Goal: Information Seeking & Learning: Find specific fact

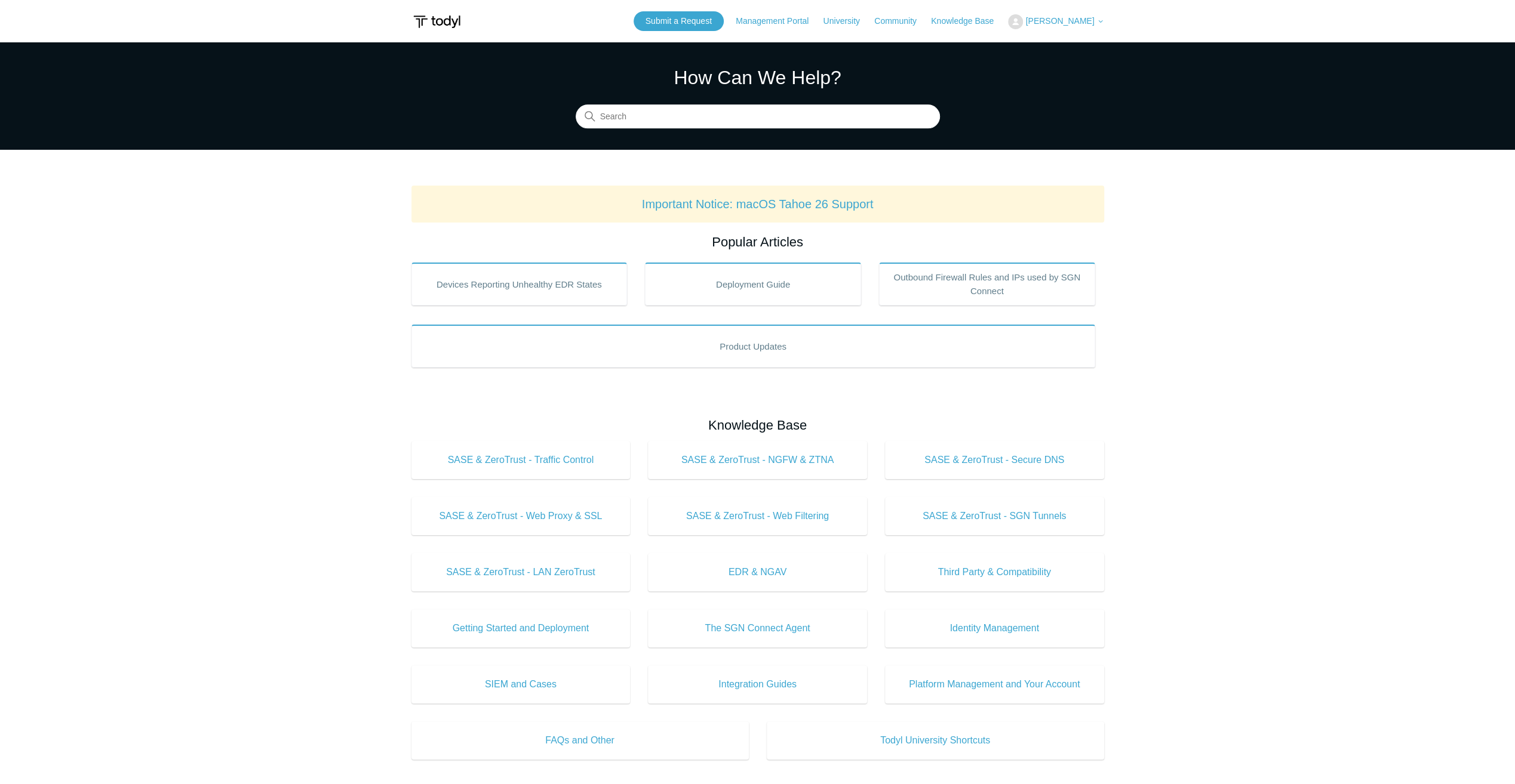
click at [1062, 24] on span "[PERSON_NAME]" at bounding box center [1060, 21] width 69 height 10
click at [1065, 50] on link "My Support Requests" at bounding box center [1067, 47] width 116 height 21
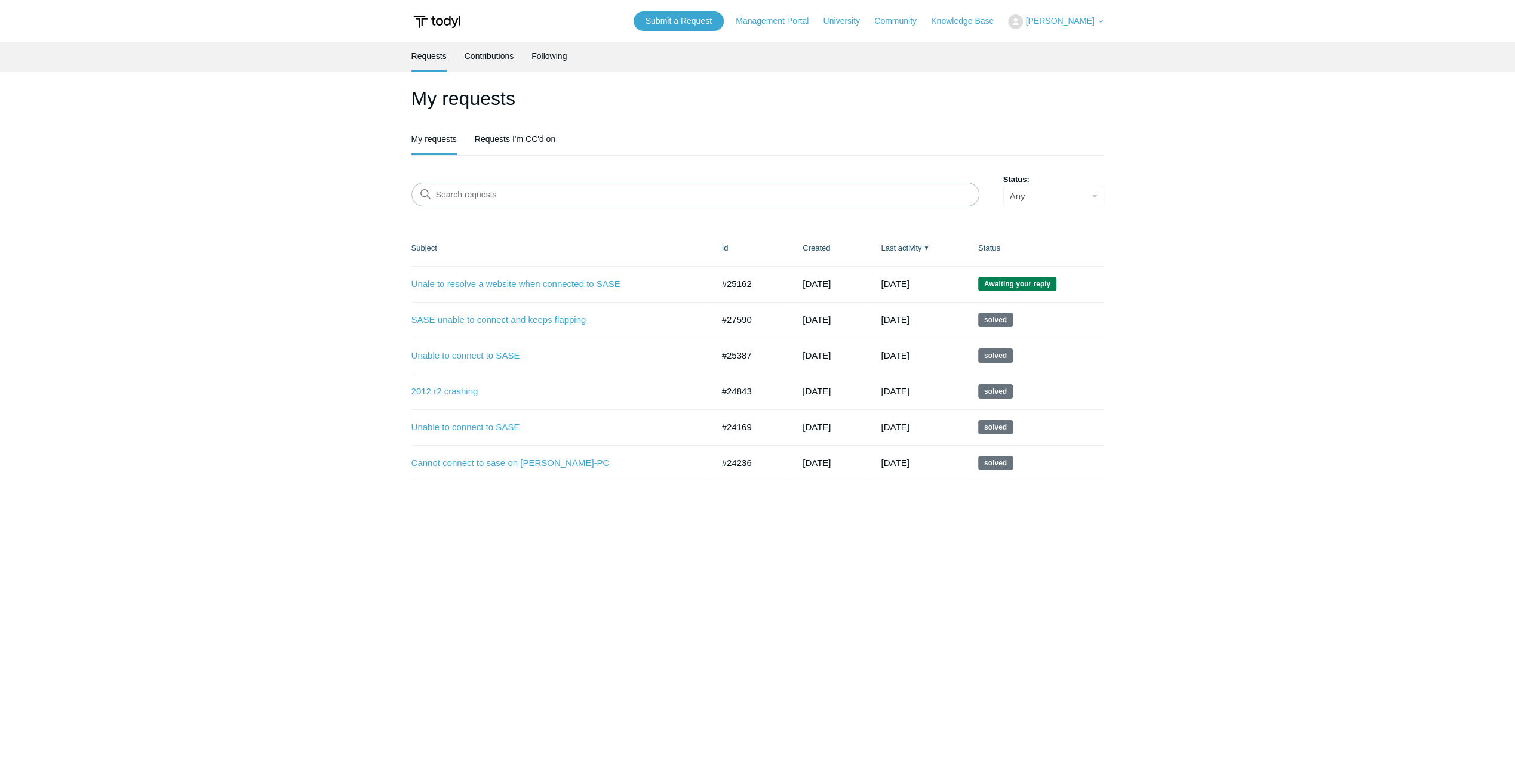
click at [530, 273] on td "Unale to resolve a website when connected to SASE #25162 3 months ago Awaiting …" at bounding box center [560, 284] width 298 height 36
click at [534, 278] on link "Unale to resolve a website when connected to SASE" at bounding box center [553, 284] width 284 height 14
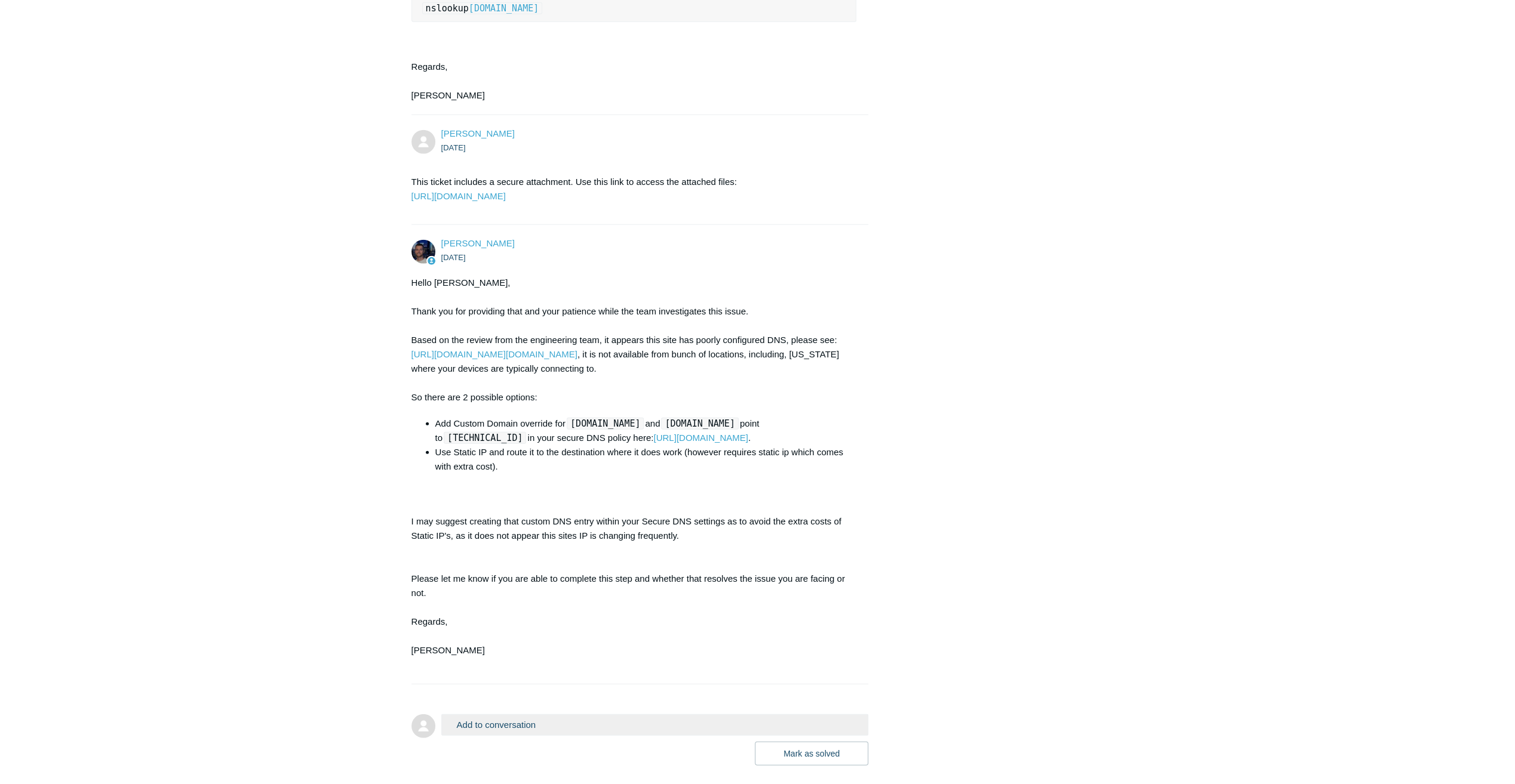
scroll to position [3163, 0]
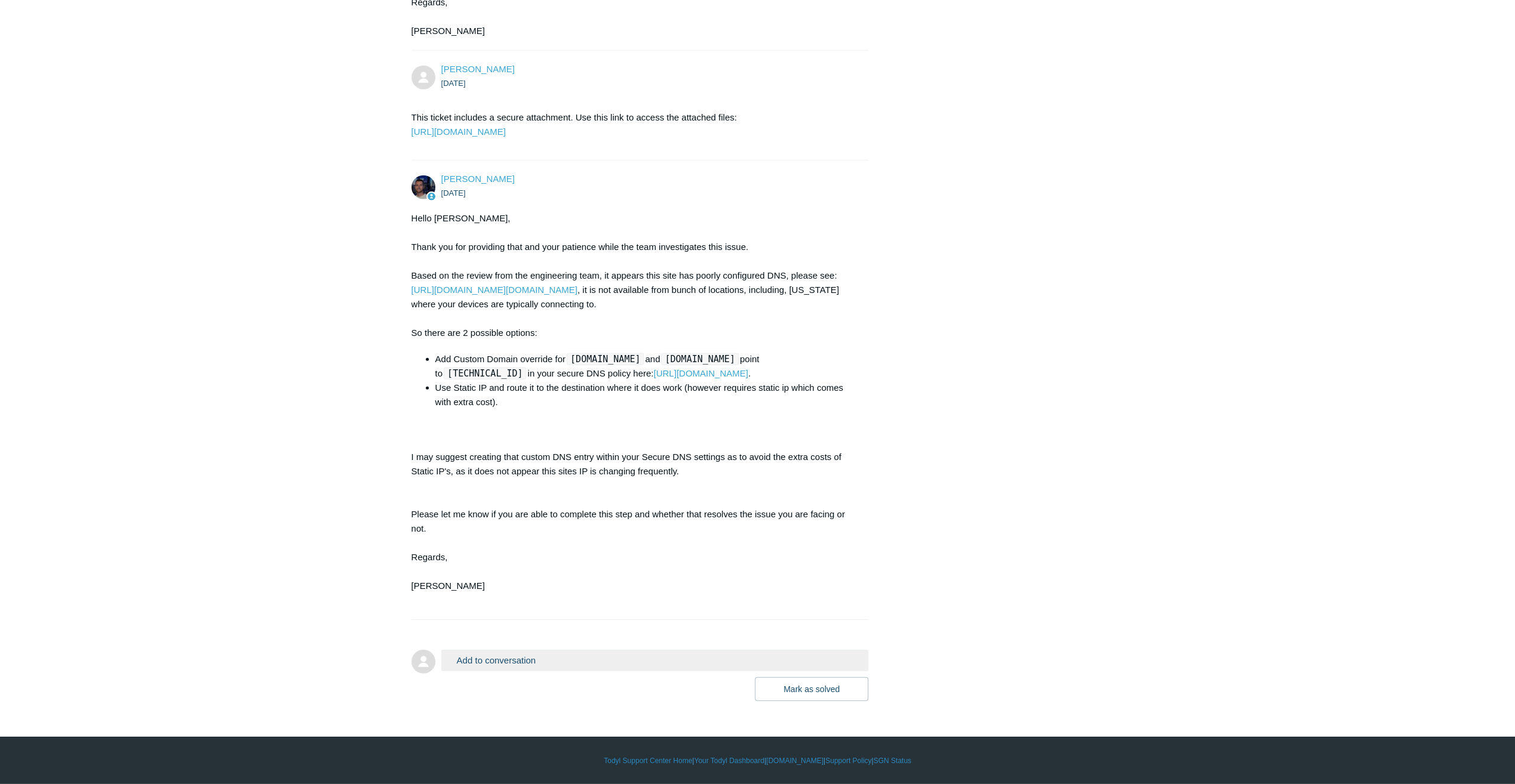
drag, startPoint x: 578, startPoint y: 359, endPoint x: 651, endPoint y: 364, distance: 73.2
click at [644, 364] on code "[DOMAIN_NAME]" at bounding box center [605, 359] width 77 height 12
drag, startPoint x: 512, startPoint y: 363, endPoint x: 607, endPoint y: 354, distance: 95.4
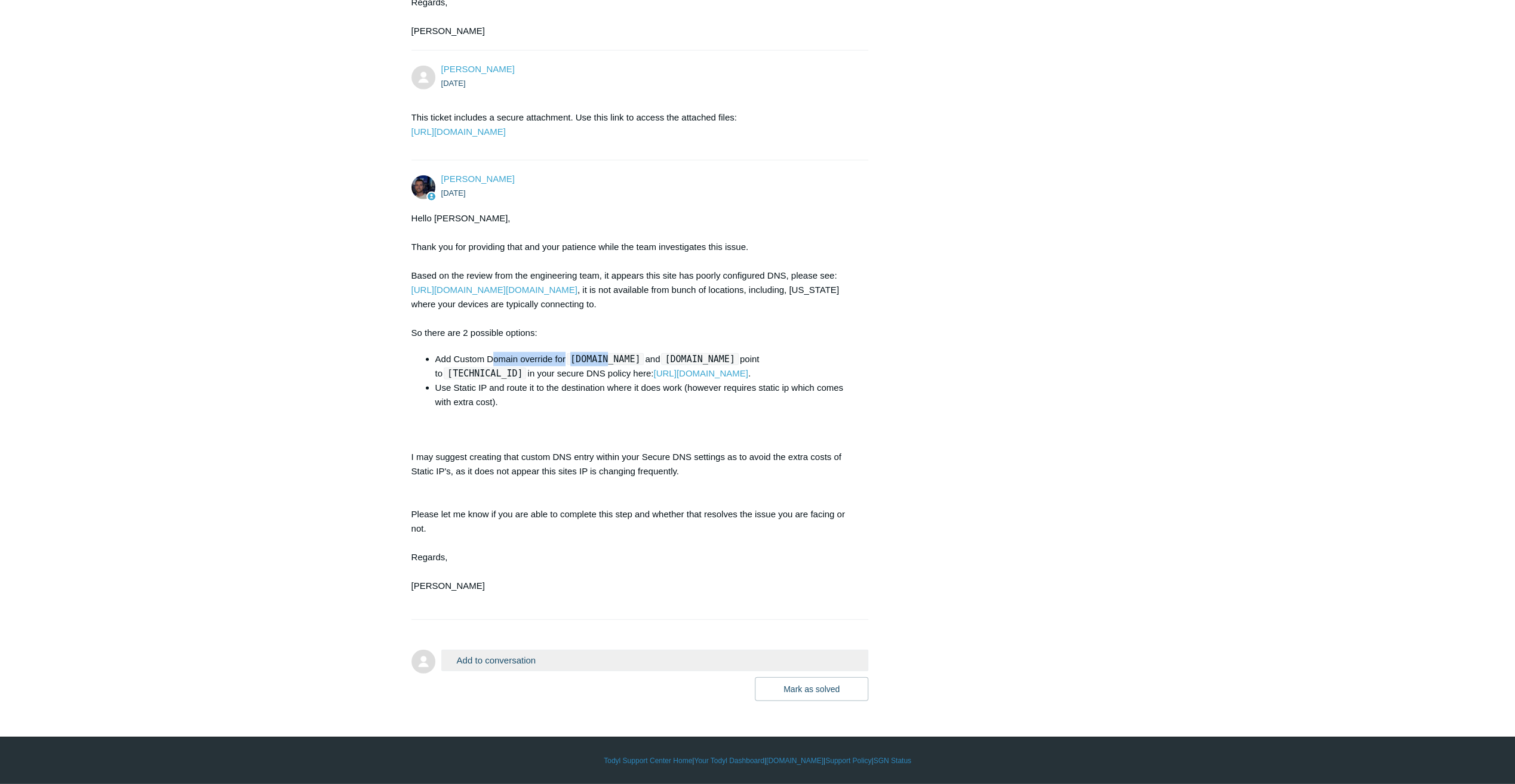
click at [607, 354] on li "Add Custom Domain override for [DOMAIN_NAME] and [DOMAIN_NAME] point to [TECHNI…" at bounding box center [646, 366] width 422 height 29
click at [607, 354] on div "Hello Jacob, Thank you for providing that and your patience while the team inve…" at bounding box center [634, 410] width 445 height 396
click at [604, 365] on code "[DOMAIN_NAME]" at bounding box center [605, 359] width 77 height 12
click at [502, 295] on link "[URL][DOMAIN_NAME][DOMAIN_NAME]" at bounding box center [494, 290] width 166 height 10
drag, startPoint x: 508, startPoint y: 377, endPoint x: 462, endPoint y: 373, distance: 46.2
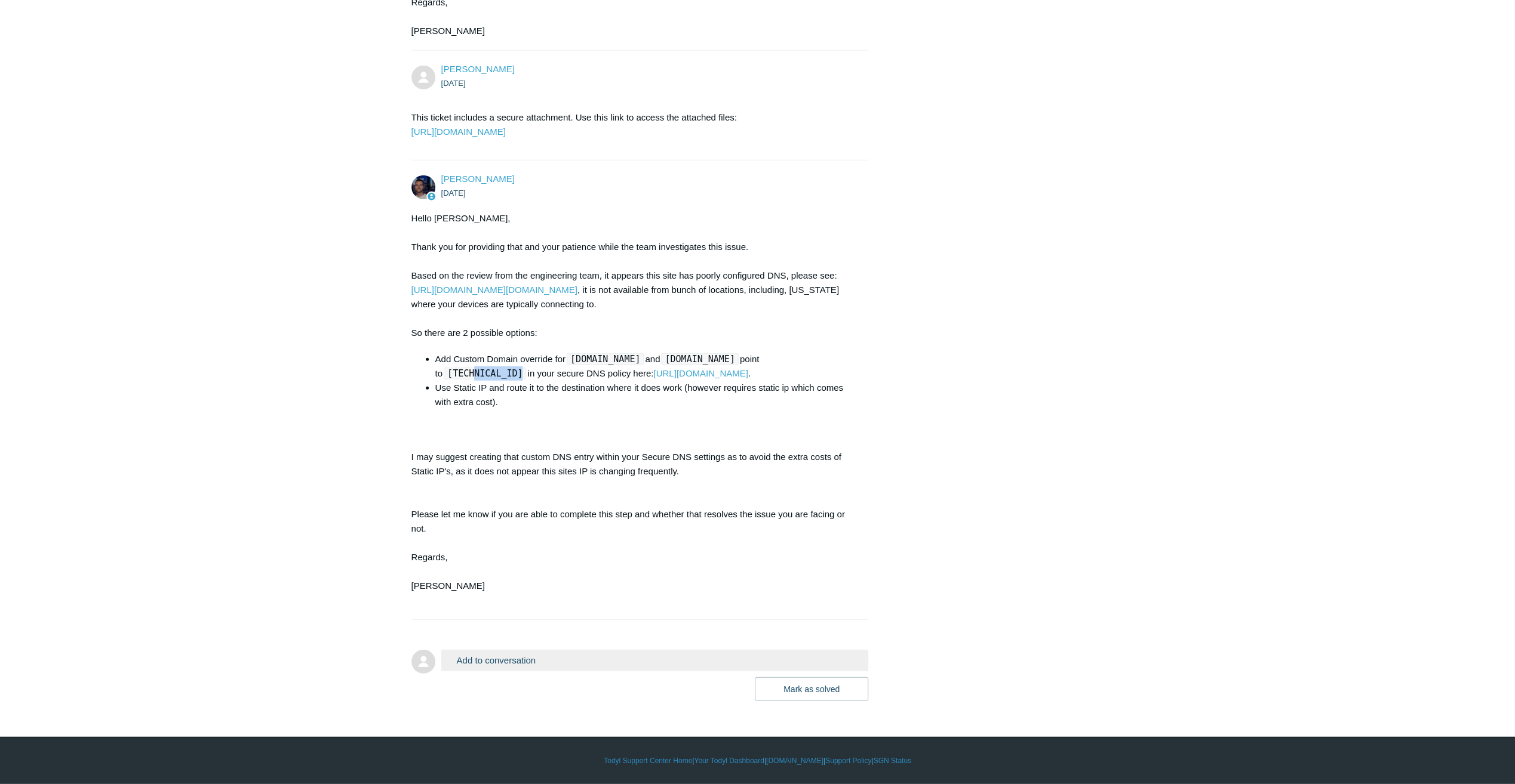
click at [462, 373] on code "[TECHNICAL_ID]" at bounding box center [485, 373] width 83 height 12
click at [427, 372] on ul "Add Custom Domain override for appraiserusa.com and www.appraiserusa.com point …" at bounding box center [639, 381] width 434 height 57
drag, startPoint x: 562, startPoint y: 355, endPoint x: 677, endPoint y: 368, distance: 115.7
click at [677, 368] on li "Add Custom Domain override for [DOMAIN_NAME] and [DOMAIN_NAME] point to [TECHNI…" at bounding box center [646, 366] width 422 height 29
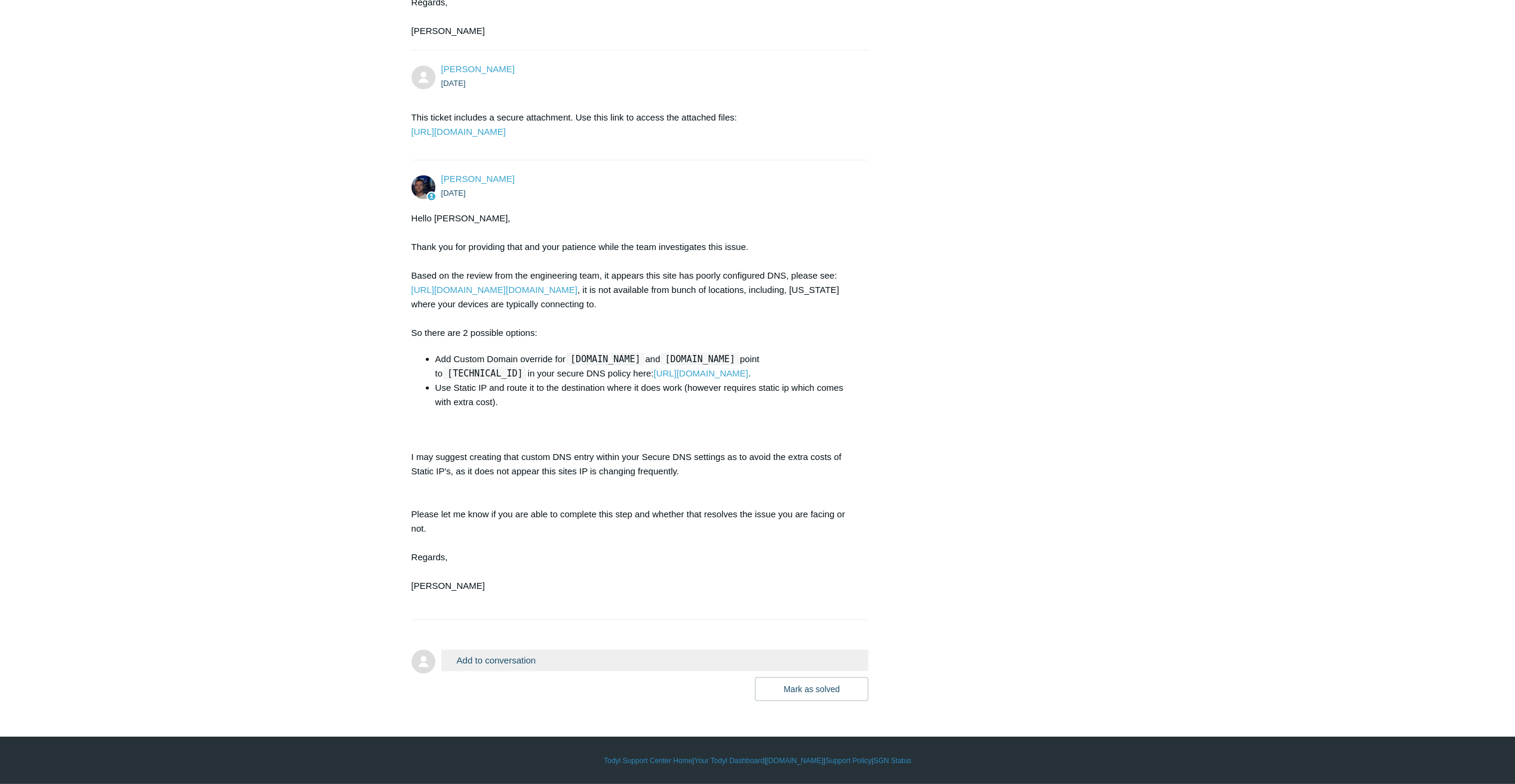
click at [677, 368] on li "Add Custom Domain override for [DOMAIN_NAME] and [DOMAIN_NAME] point to [TECHNI…" at bounding box center [646, 366] width 422 height 29
drag, startPoint x: 508, startPoint y: 374, endPoint x: 436, endPoint y: 366, distance: 72.4
click at [436, 366] on li "Add Custom Domain override for [DOMAIN_NAME] and [DOMAIN_NAME] point to [TECHNI…" at bounding box center [646, 366] width 422 height 29
drag, startPoint x: 436, startPoint y: 366, endPoint x: 443, endPoint y: 374, distance: 10.6
click at [443, 374] on code "[TECHNICAL_ID]" at bounding box center [485, 373] width 83 height 12
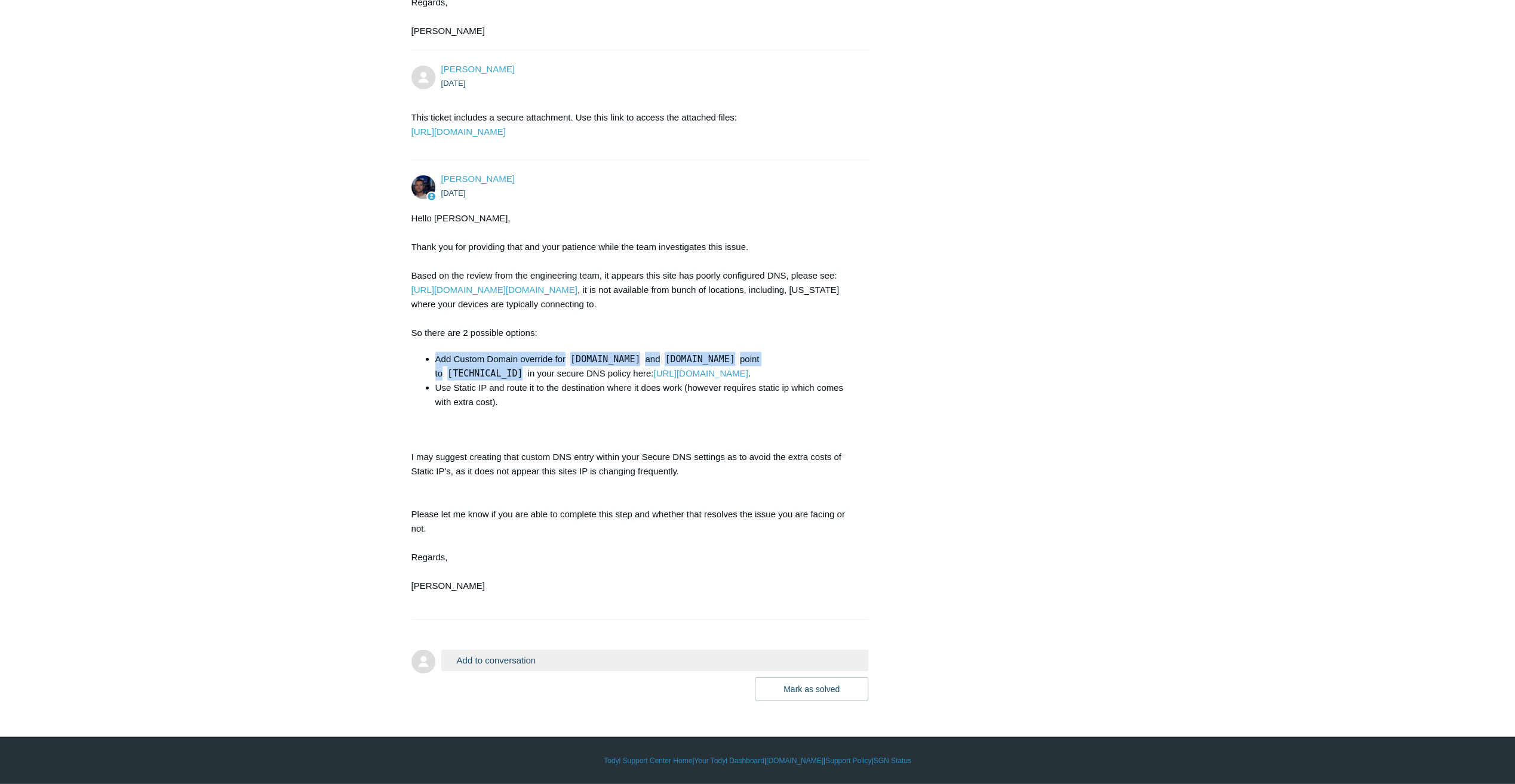
click at [444, 381] on li "Add Custom Domain override for [DOMAIN_NAME] and [DOMAIN_NAME] point to [TECHNI…" at bounding box center [646, 366] width 422 height 29
drag, startPoint x: 573, startPoint y: 358, endPoint x: 651, endPoint y: 359, distance: 78.0
click at [644, 359] on code "[DOMAIN_NAME]" at bounding box center [605, 359] width 77 height 12
copy code "[DOMAIN_NAME]"
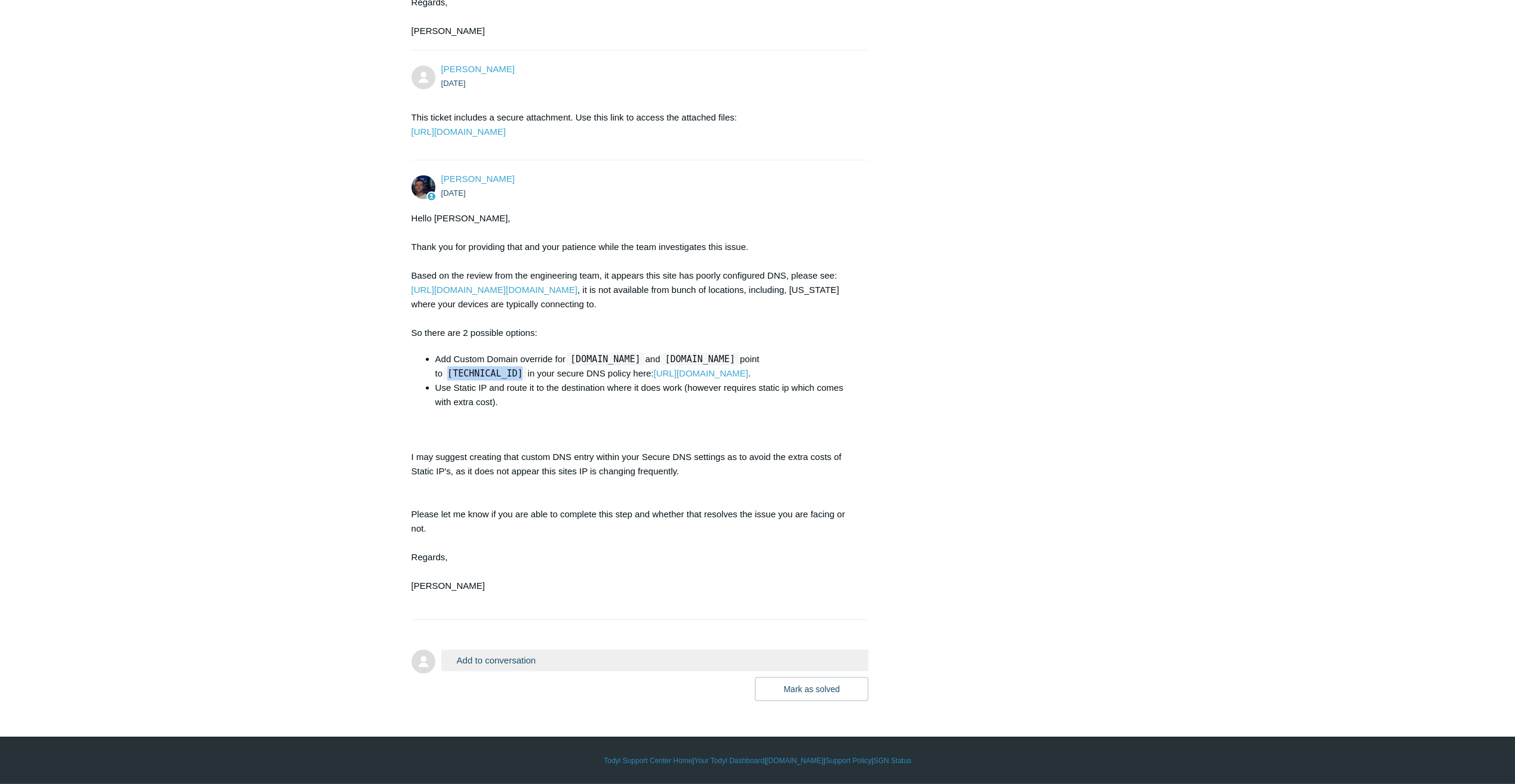
drag, startPoint x: 506, startPoint y: 374, endPoint x: 438, endPoint y: 379, distance: 68.2
click at [443, 379] on code "[TECHNICAL_ID]" at bounding box center [485, 373] width 83 height 12
copy code "[TECHNICAL_ID]"
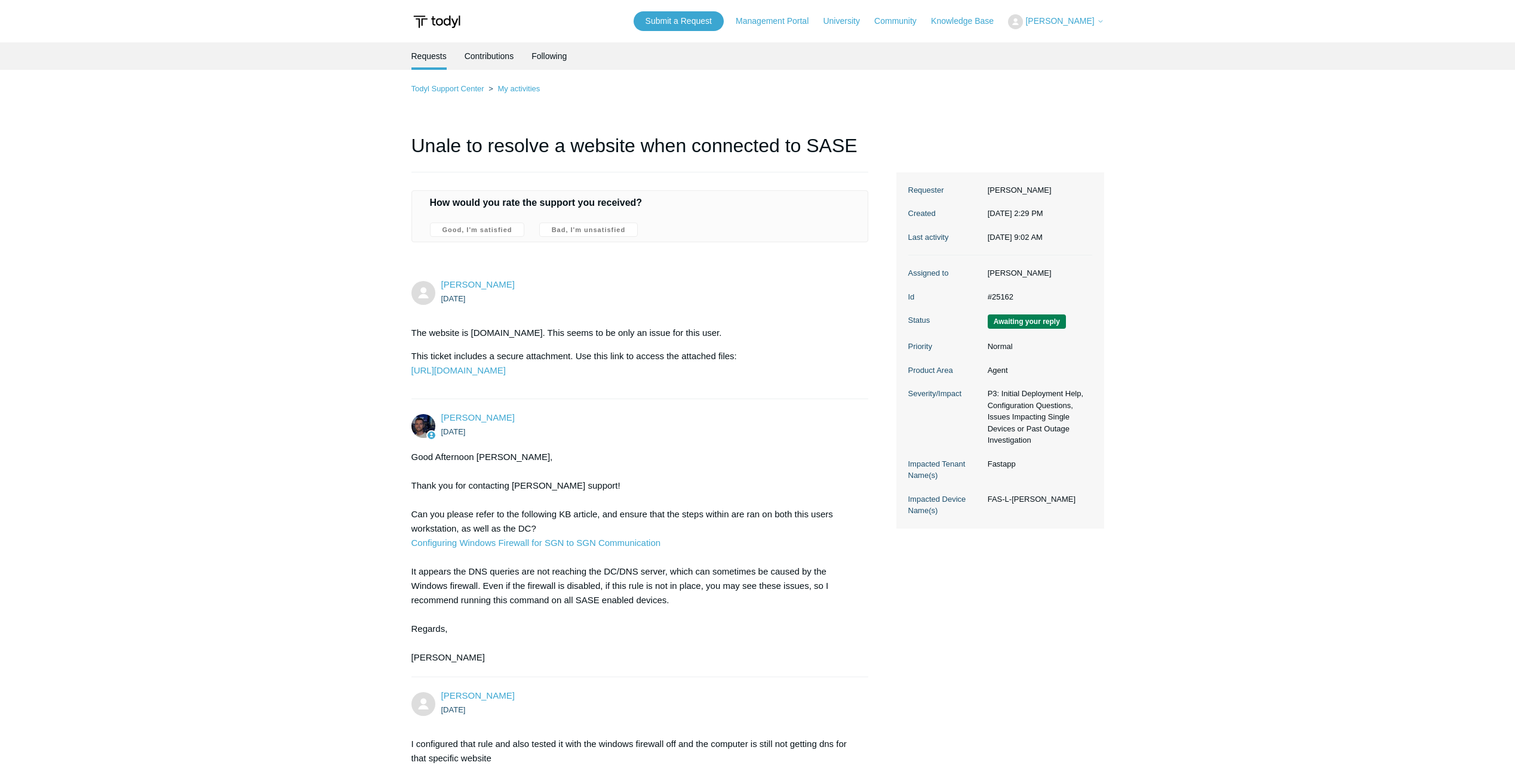
scroll to position [3163, 0]
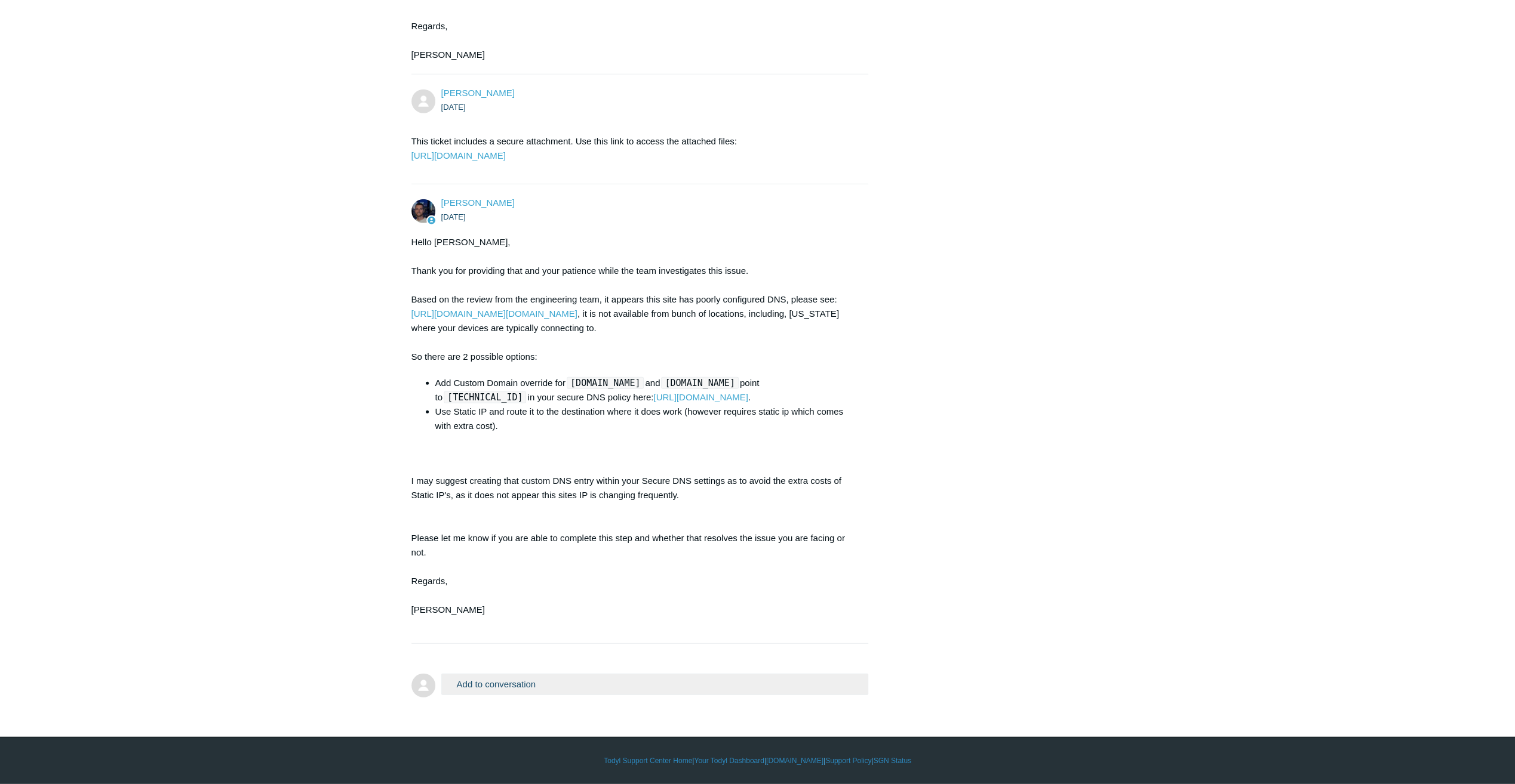
scroll to position [3140, 0]
drag, startPoint x: 509, startPoint y: 400, endPoint x: 481, endPoint y: 391, distance: 29.4
click at [481, 391] on li "Add Custom Domain override for [DOMAIN_NAME] and [DOMAIN_NAME] point to [TECHNI…" at bounding box center [646, 390] width 422 height 29
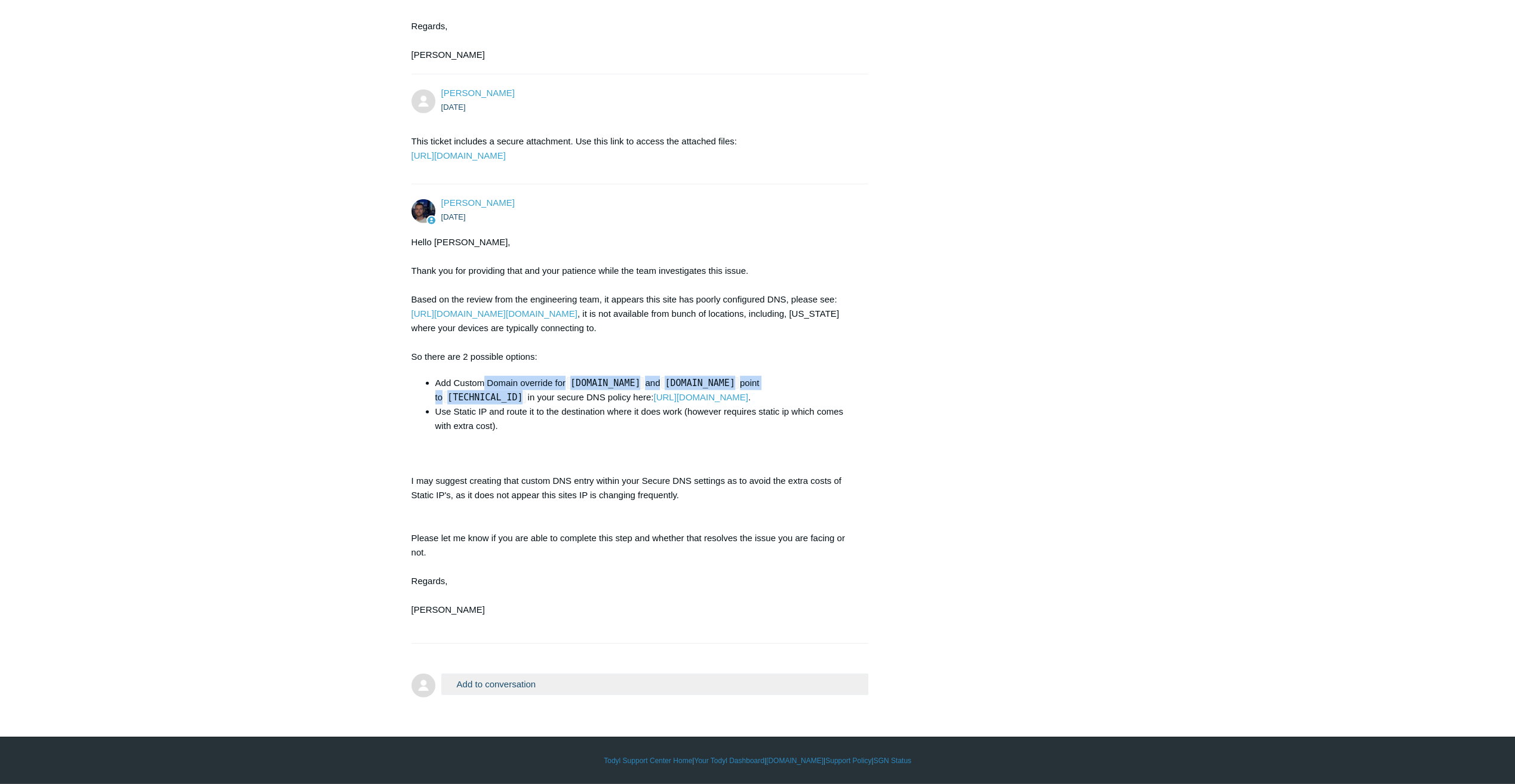
click at [443, 400] on code "[TECHNICAL_ID]" at bounding box center [485, 397] width 83 height 12
drag, startPoint x: 438, startPoint y: 400, endPoint x: 511, endPoint y: 398, distance: 73.0
click at [511, 398] on code "[TECHNICAL_ID]" at bounding box center [485, 397] width 83 height 12
copy code "[TECHNICAL_ID]"
